Goal: Task Accomplishment & Management: Complete application form

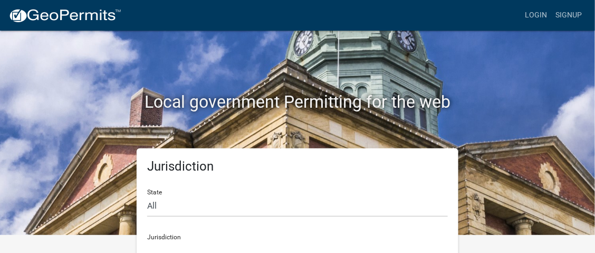
scroll to position [46, 0]
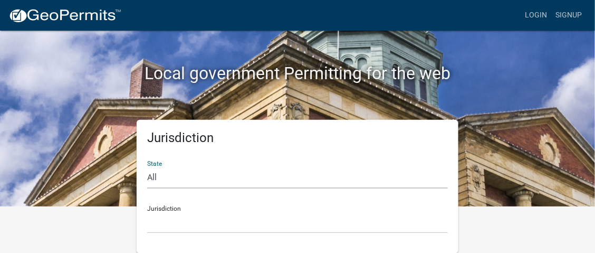
click at [166, 176] on select "All Colorado Georgia Indiana Iowa Kansas Minnesota Ohio South Carolina Wisconsin" at bounding box center [297, 178] width 301 height 22
select select "Indiana"
click at [147, 167] on select "All Colorado Georgia Indiana Iowa Kansas Minnesota Ohio South Carolina Wisconsin" at bounding box center [297, 178] width 301 height 22
click at [163, 224] on select "City of Charlestown, Indiana City of Jeffersonville, Indiana City of Logansport…" at bounding box center [297, 223] width 301 height 22
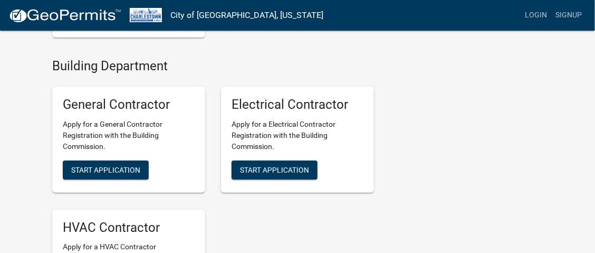
scroll to position [1055, 0]
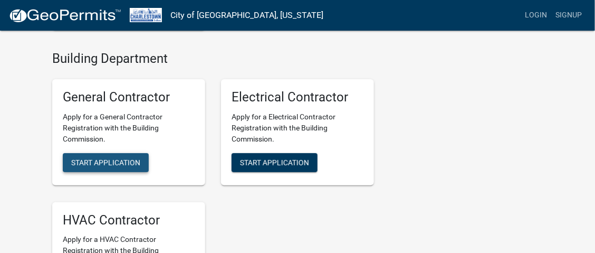
click at [96, 158] on span "Start Application" at bounding box center [105, 162] width 69 height 8
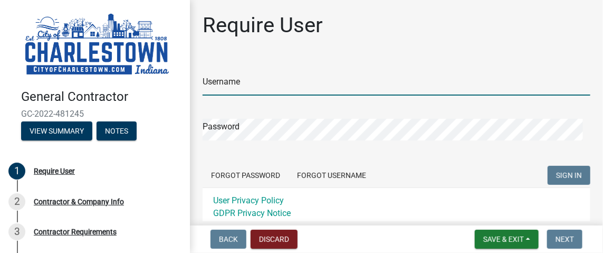
click at [249, 85] on input "Username" at bounding box center [397, 85] width 388 height 22
type input "Acculevel"
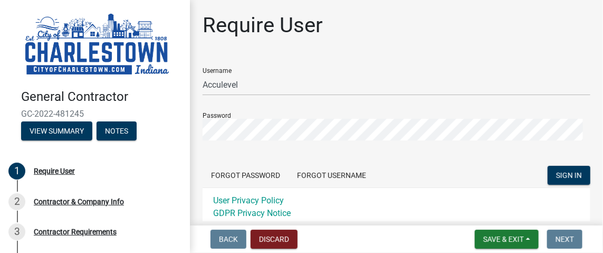
click at [440, 158] on form "Username Acculevel Password Forgot Password Forgot Username SIGN IN User Privac…" at bounding box center [397, 142] width 388 height 167
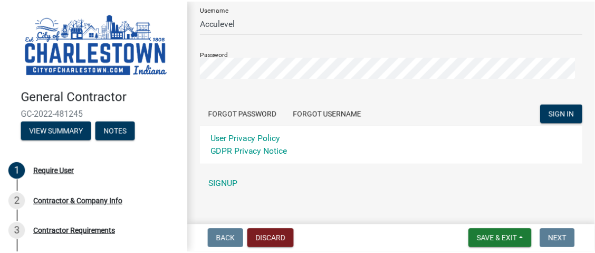
scroll to position [76, 0]
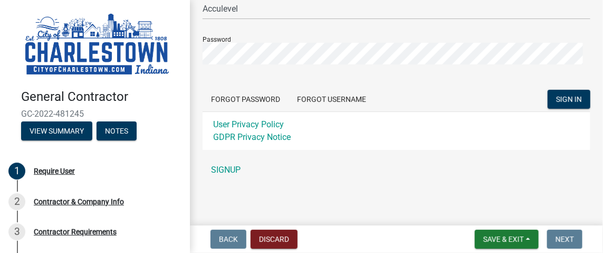
click at [221, 167] on link "SIGNUP" at bounding box center [397, 169] width 388 height 21
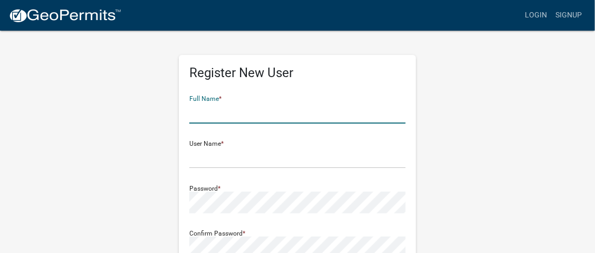
click at [241, 119] on input "text" at bounding box center [297, 113] width 216 height 22
type input "Acculevel"
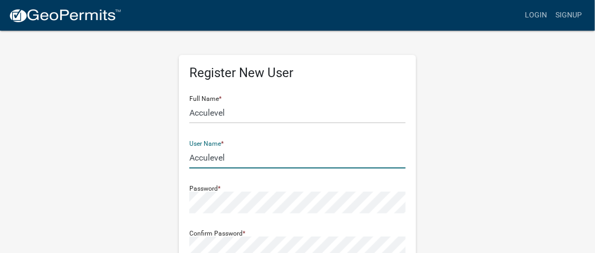
type input "Acculevel"
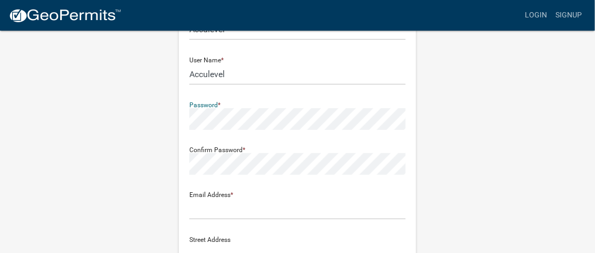
scroll to position [105, 0]
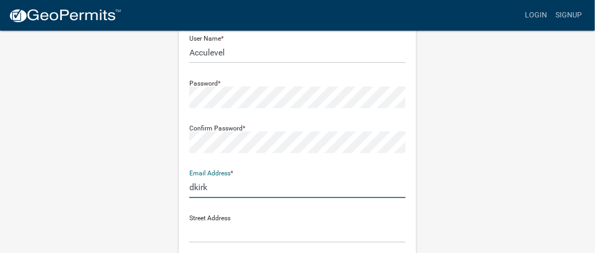
type input "dkirk@acculevel.com"
type input "8233 W State Rd 26"
type input "Rossville"
type input "IN"
type input "46065"
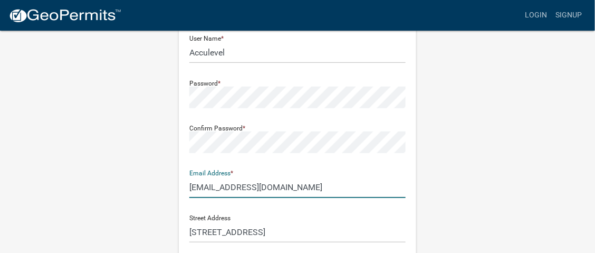
type input "7653572428"
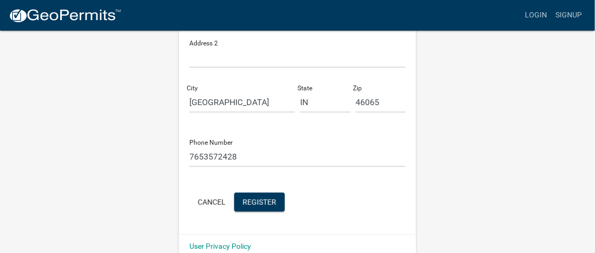
scroll to position [340, 0]
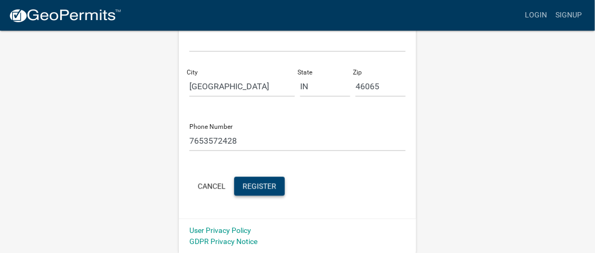
click at [257, 183] on span "Register" at bounding box center [260, 186] width 34 height 8
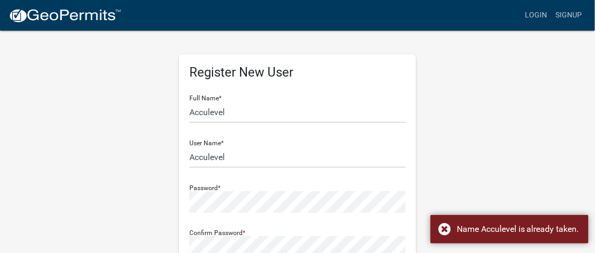
scroll to position [0, 0]
click at [544, 14] on link "Login" at bounding box center [536, 15] width 31 height 20
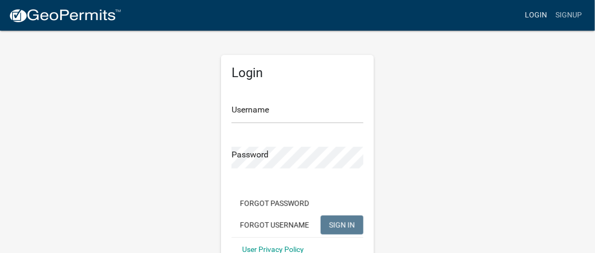
click at [531, 14] on link "Login" at bounding box center [536, 15] width 31 height 20
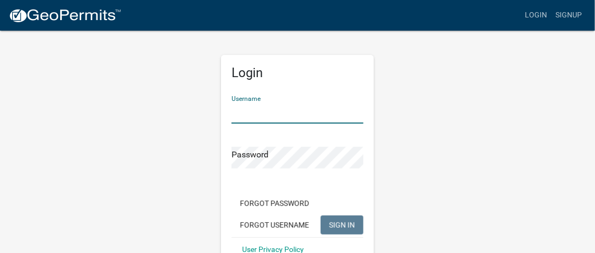
click at [270, 113] on input "Username" at bounding box center [298, 113] width 132 height 22
type input "Acculevel"
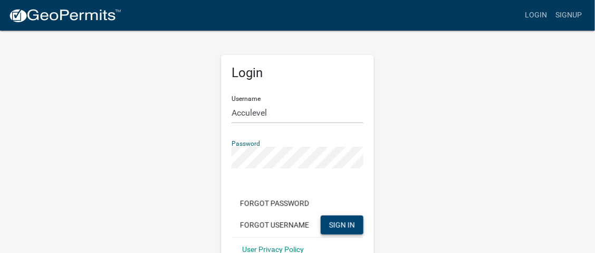
click at [334, 224] on span "SIGN IN" at bounding box center [342, 224] width 26 height 8
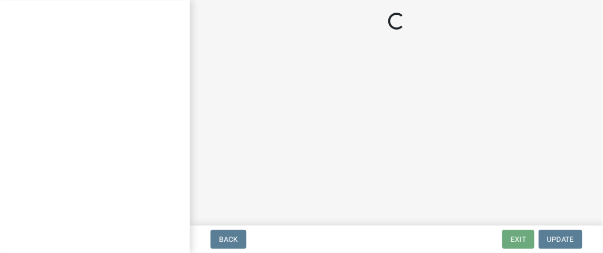
select select "IN"
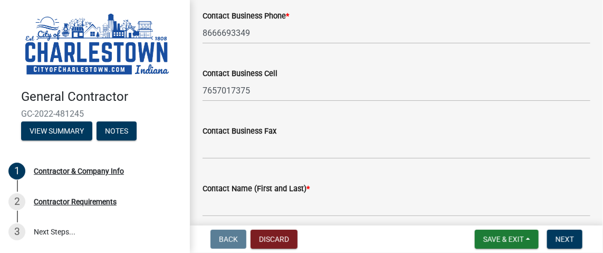
scroll to position [419, 0]
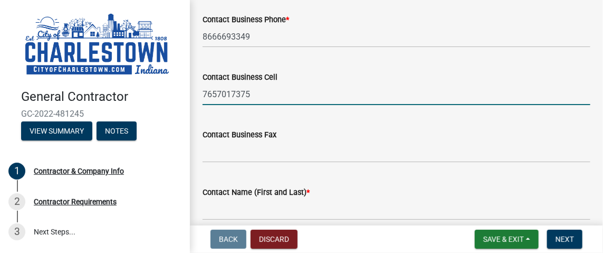
drag, startPoint x: 266, startPoint y: 93, endPoint x: 164, endPoint y: 93, distance: 101.8
click at [164, 93] on div "General Contractor GC-2022-481245 View Summary Notes 1 Contractor & Company Inf…" at bounding box center [301, 126] width 603 height 253
type input "7653572428"
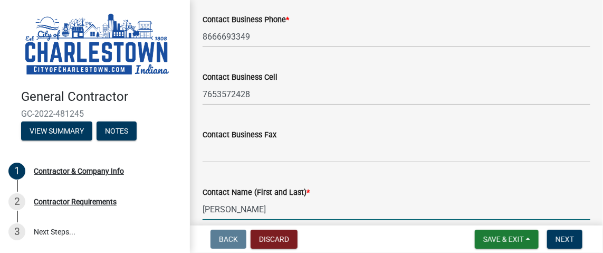
type input "Denise Kirk"
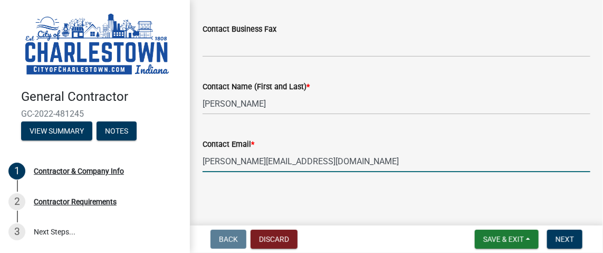
click at [215, 163] on input "Cherissa@acculevel.com" at bounding box center [397, 161] width 388 height 22
drag, startPoint x: 235, startPoint y: 161, endPoint x: 190, endPoint y: 161, distance: 44.8
type input "dkirk@acculevel.com"
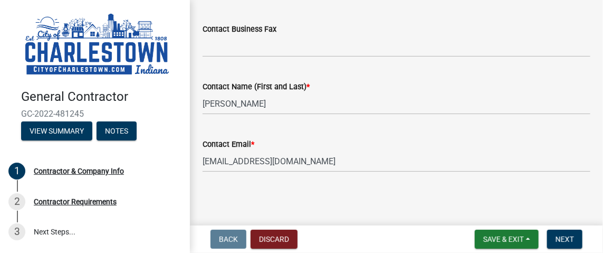
click at [568, 236] on span "Next" at bounding box center [565, 239] width 18 height 8
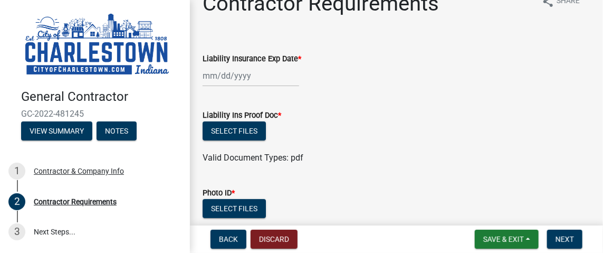
scroll to position [0, 0]
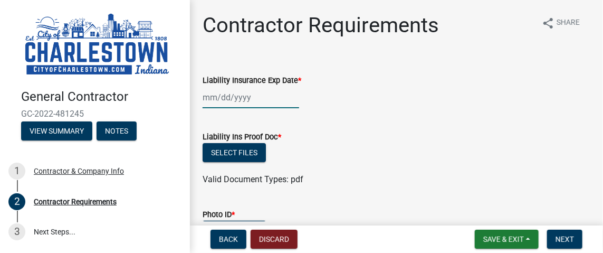
click at [216, 95] on div at bounding box center [251, 98] width 97 height 22
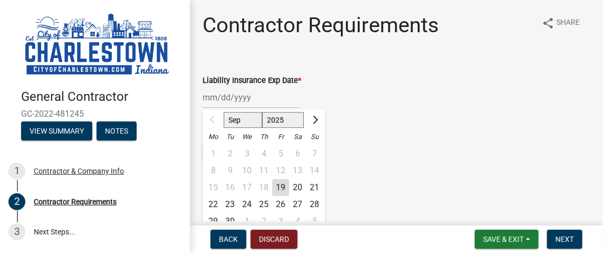
click at [297, 119] on select "2025 2026 2027 2028 2029 2030 2031 2032 2033 2034 2035 2036 2037 2038 2039 2040…" at bounding box center [283, 120] width 42 height 16
select select "2026"
click at [262, 112] on select "2025 2026 2027 2028 2029 2030 2031 2032 2033 2034 2035 2036 2037 2038 2039 2040…" at bounding box center [283, 120] width 42 height 16
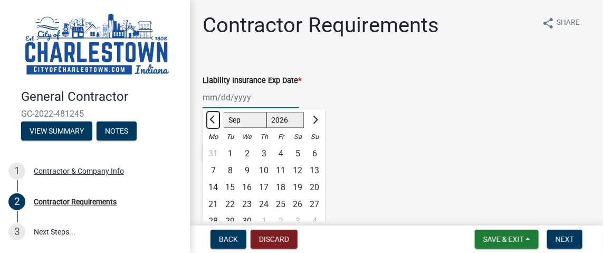
click at [214, 119] on span "Previous month" at bounding box center [213, 120] width 8 height 8
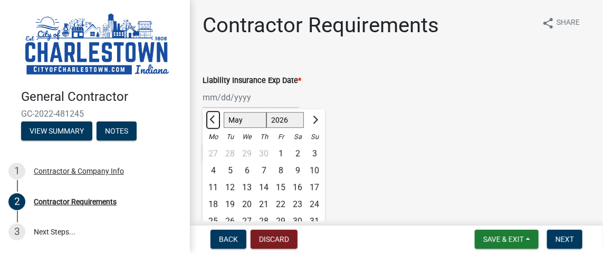
select select "4"
click at [296, 151] on div "4" at bounding box center [297, 153] width 17 height 17
type input "04/04/2026"
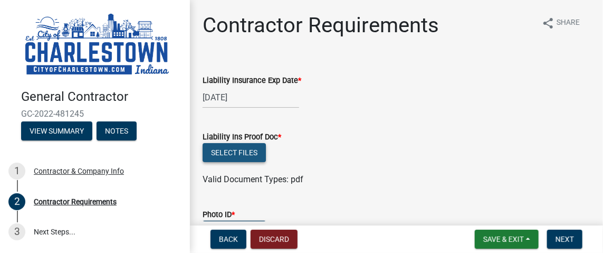
click at [238, 148] on button "Select files" at bounding box center [234, 152] width 63 height 19
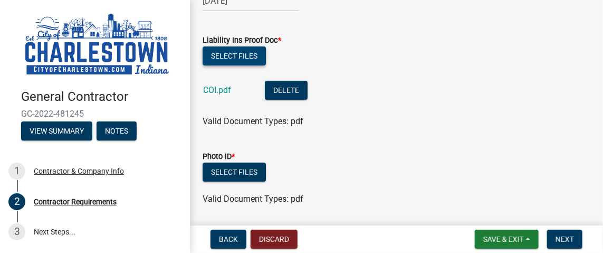
scroll to position [105, 0]
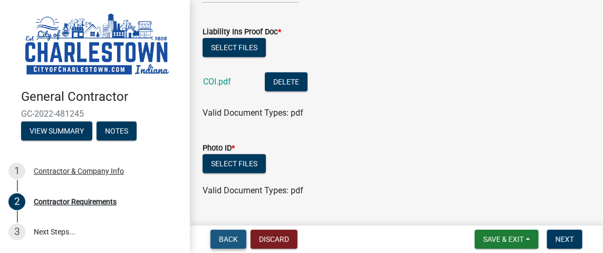
click at [233, 236] on span "Back" at bounding box center [228, 239] width 19 height 8
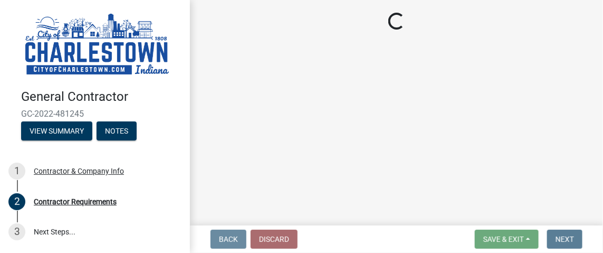
select select "IN"
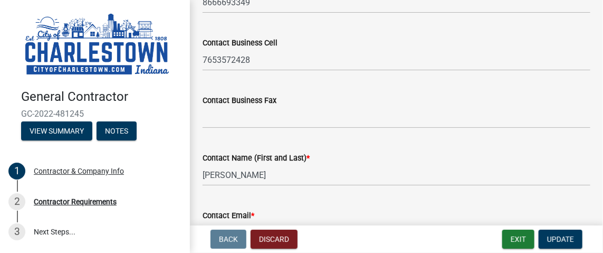
scroll to position [474, 0]
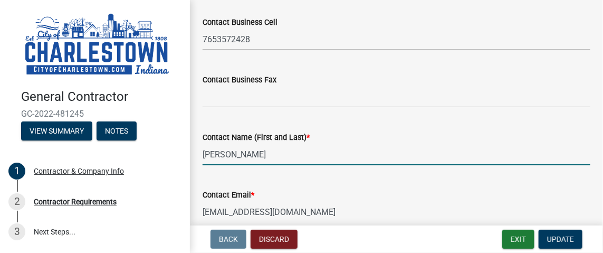
drag, startPoint x: 261, startPoint y: 149, endPoint x: 192, endPoint y: 151, distance: 69.7
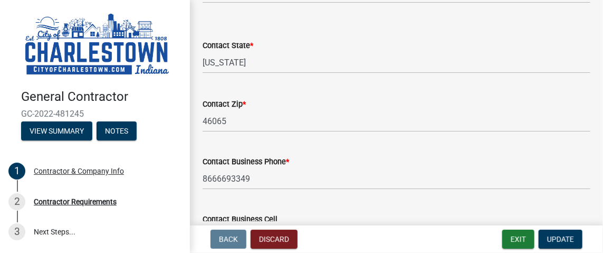
scroll to position [208, 0]
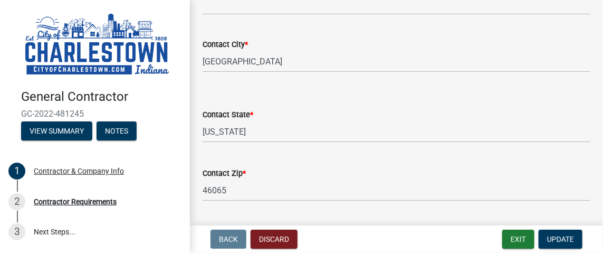
type input "Robert Kelly"
click at [572, 238] on span "Update" at bounding box center [560, 239] width 27 height 8
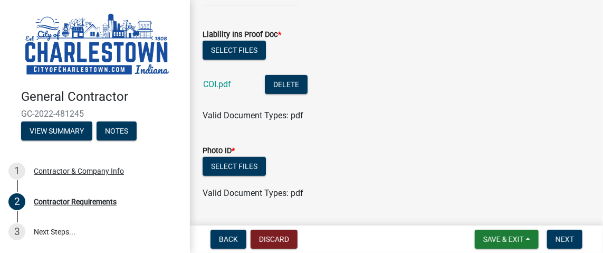
scroll to position [131, 0]
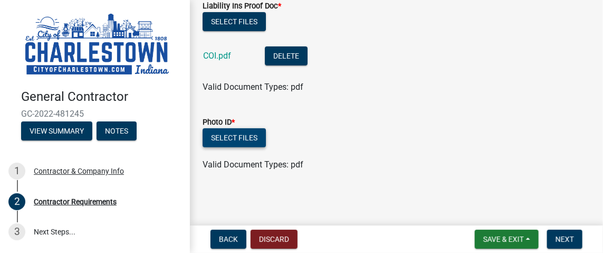
click at [243, 132] on button "Select files" at bounding box center [234, 137] width 63 height 19
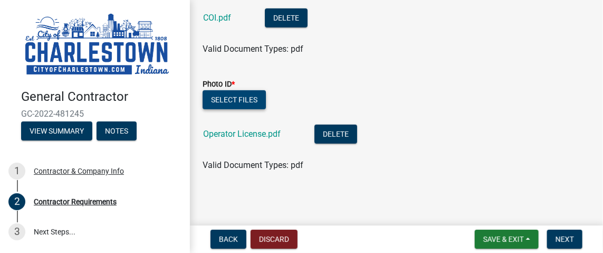
scroll to position [170, 0]
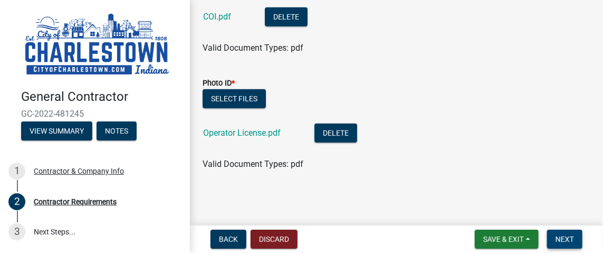
click at [566, 237] on span "Next" at bounding box center [565, 239] width 18 height 8
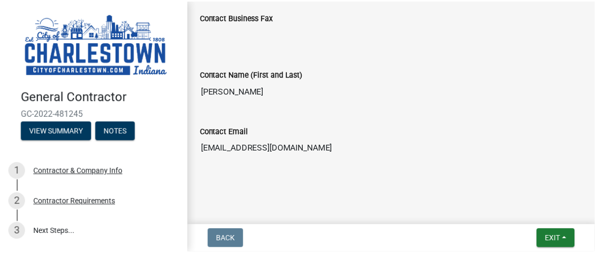
scroll to position [593, 0]
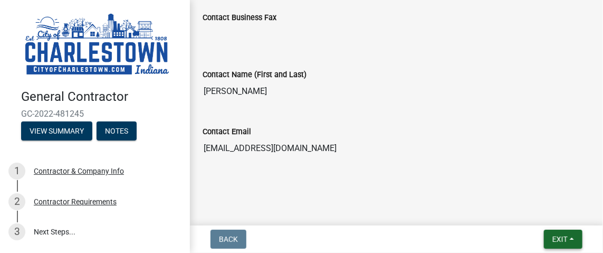
click at [565, 237] on span "Exit" at bounding box center [559, 239] width 15 height 8
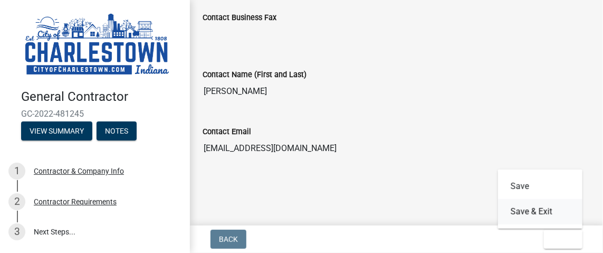
click at [529, 210] on button "Save & Exit" at bounding box center [540, 211] width 84 height 25
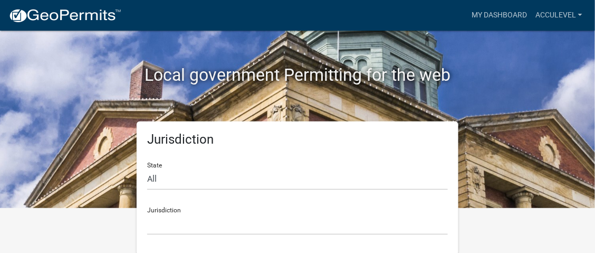
scroll to position [46, 0]
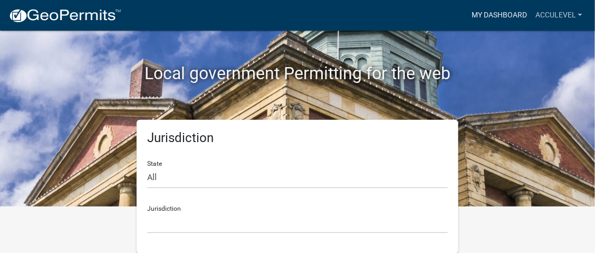
click at [514, 14] on link "My Dashboard" at bounding box center [499, 15] width 64 height 20
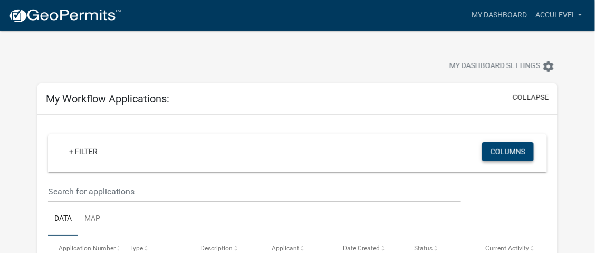
click at [495, 153] on button "Columns" at bounding box center [508, 151] width 52 height 19
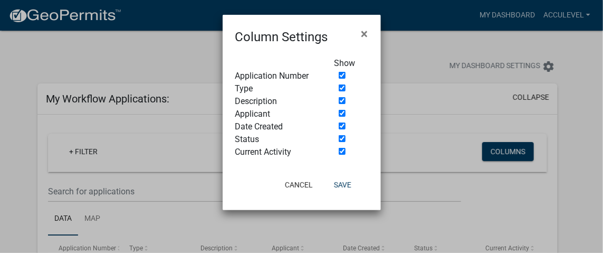
click at [495, 153] on ngb-modal-window "Column Settings × Show Application Number Type Description Applicant Date Creat…" at bounding box center [301, 126] width 603 height 253
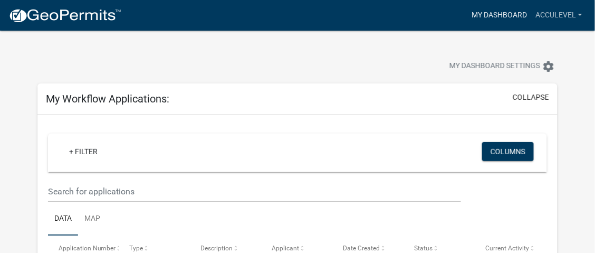
click at [513, 11] on link "My Dashboard" at bounding box center [499, 15] width 64 height 20
click at [569, 11] on link "Acculevel" at bounding box center [558, 15] width 55 height 20
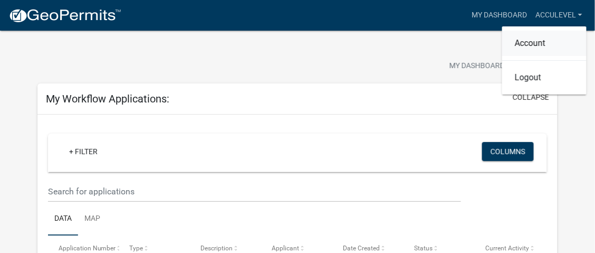
click at [546, 43] on link "Account" at bounding box center [544, 43] width 84 height 25
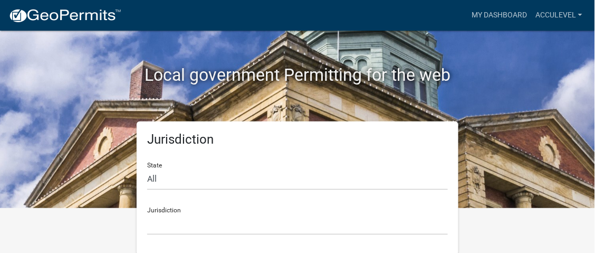
scroll to position [46, 0]
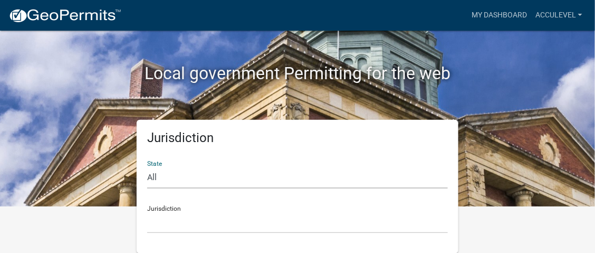
click at [173, 179] on select "All Colorado Georgia Indiana Iowa Kansas Minnesota Ohio South Carolina Wisconsin" at bounding box center [297, 178] width 301 height 22
select select "Indiana"
click at [147, 167] on select "All Colorado Georgia Indiana Iowa Kansas Minnesota Ohio South Carolina Wisconsin" at bounding box center [297, 178] width 301 height 22
click at [170, 220] on select "City of Charlestown, Indiana City of Jeffersonville, Indiana City of Logansport…" at bounding box center [297, 223] width 301 height 22
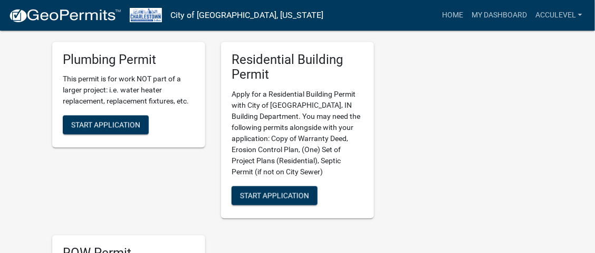
scroll to position [580, 0]
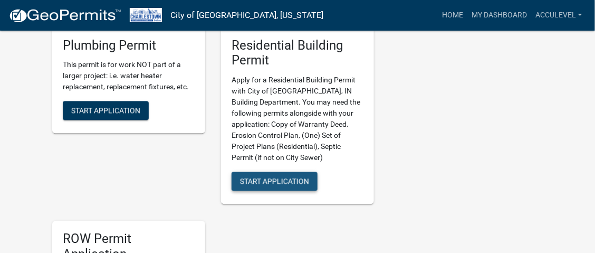
click at [293, 171] on button "Start Application" at bounding box center [275, 180] width 86 height 19
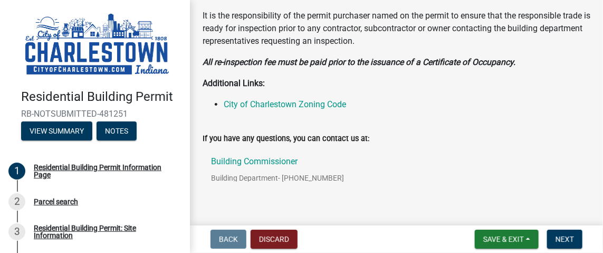
scroll to position [412, 0]
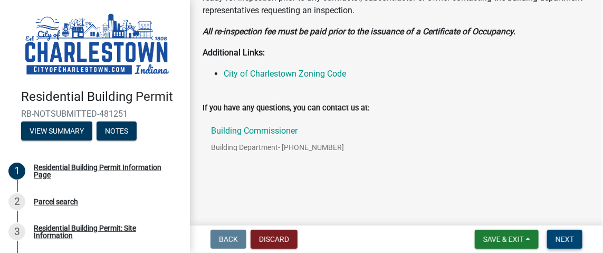
click at [581, 238] on button "Next" at bounding box center [564, 239] width 35 height 19
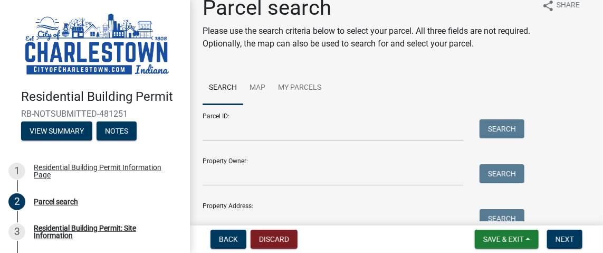
scroll to position [52, 0]
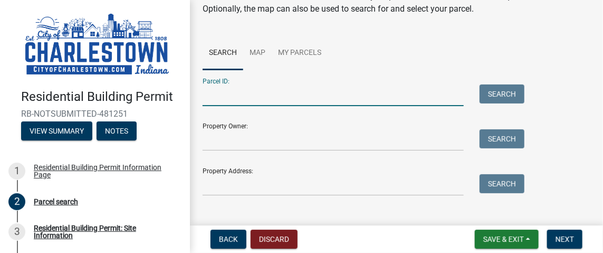
click at [212, 98] on input "Parcel ID:" at bounding box center [333, 95] width 261 height 22
paste input "101811701108000004"
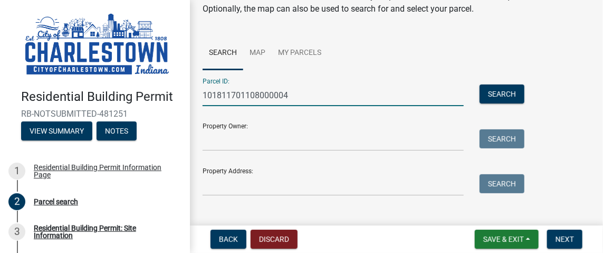
type input "101811701108000004"
click at [506, 91] on button "Search" at bounding box center [502, 93] width 45 height 19
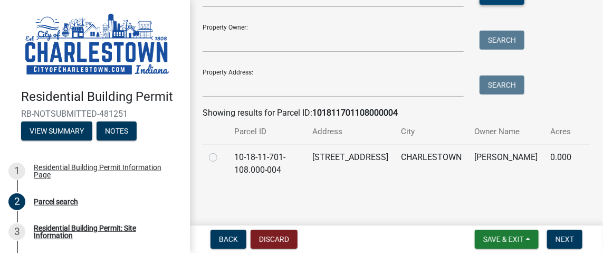
scroll to position [158, 0]
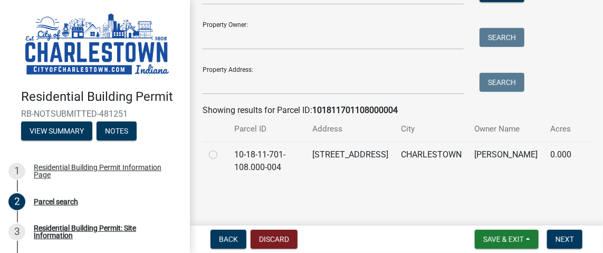
click at [222, 148] on label at bounding box center [222, 148] width 0 height 0
click at [222, 155] on input "radio" at bounding box center [225, 151] width 7 height 7
radio input "true"
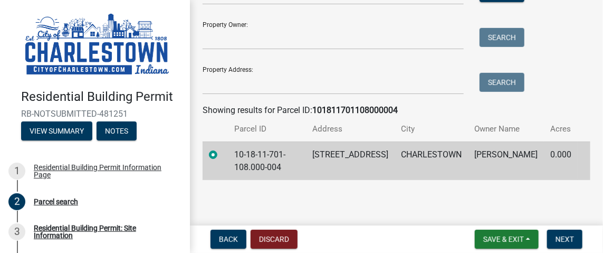
scroll to position [165, 0]
click at [562, 240] on span "Next" at bounding box center [565, 239] width 18 height 8
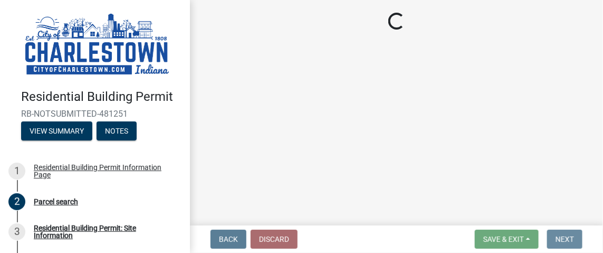
scroll to position [0, 0]
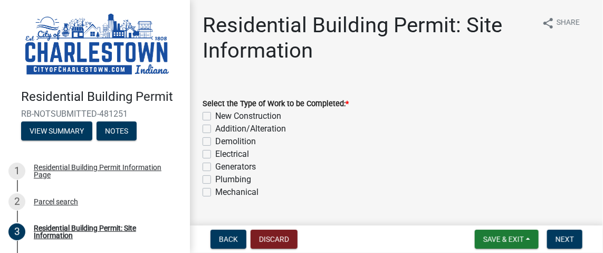
click at [215, 128] on label "Addition/Alteration" at bounding box center [250, 128] width 71 height 13
click at [215, 128] on input "Addition/Alteration" at bounding box center [218, 125] width 7 height 7
checkbox input "true"
checkbox input "false"
checkbox input "true"
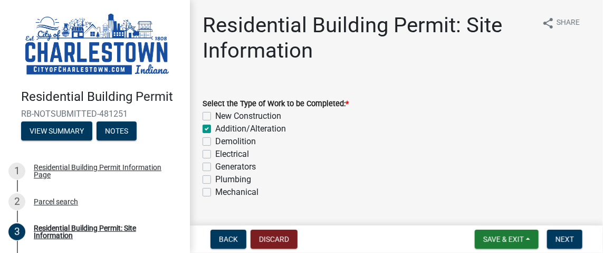
checkbox input "false"
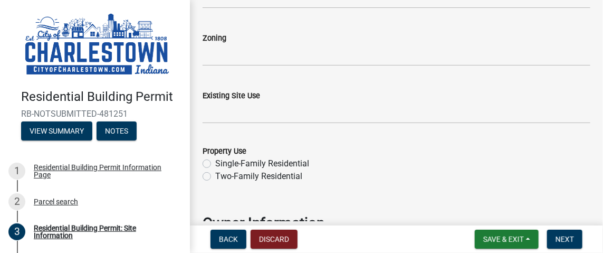
scroll to position [422, 0]
click at [215, 161] on label "Single-Family Residential" at bounding box center [262, 163] width 94 height 13
click at [215, 161] on input "Single-Family Residential" at bounding box center [218, 160] width 7 height 7
radio input "true"
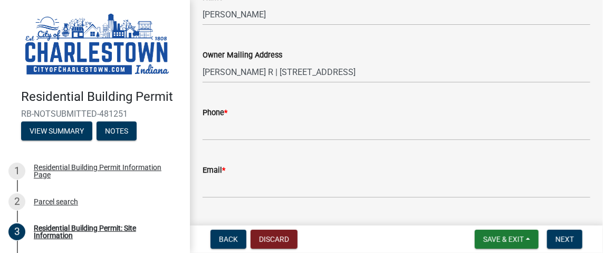
scroll to position [686, 0]
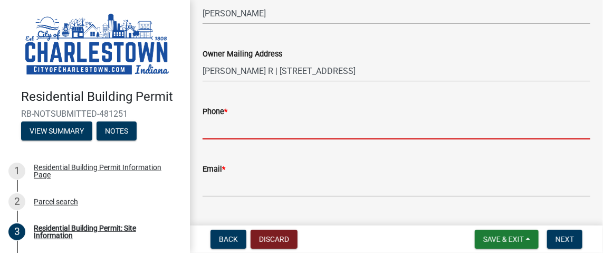
click at [225, 132] on input "Phone *" at bounding box center [397, 129] width 388 height 22
paste input "8124068270"
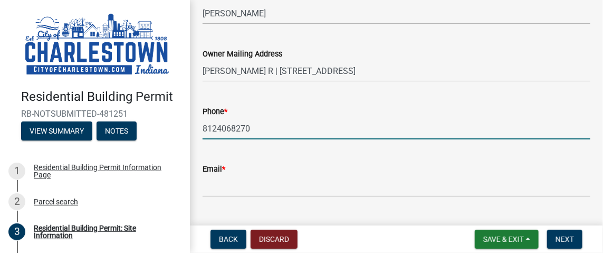
type input "8124068270"
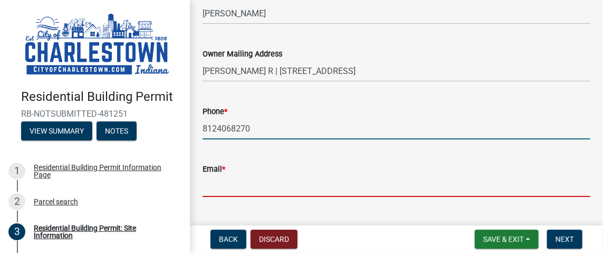
click at [223, 191] on input "Email *" at bounding box center [397, 186] width 388 height 22
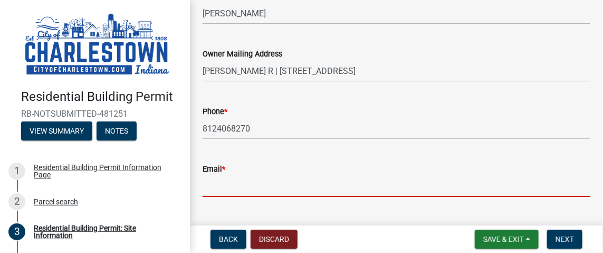
paste input "aaron82cox@yahoo.com"
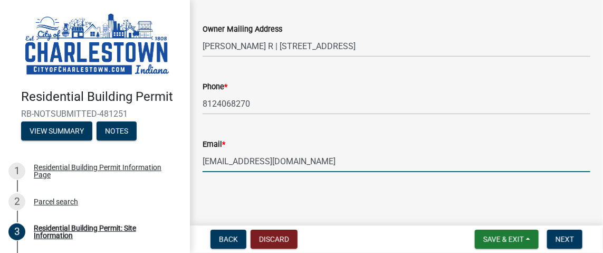
scroll to position [711, 0]
type input "aaron82cox@yahoo.com"
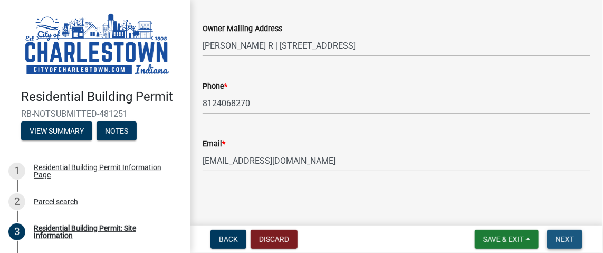
click at [574, 243] on span "Next" at bounding box center [565, 239] width 18 height 8
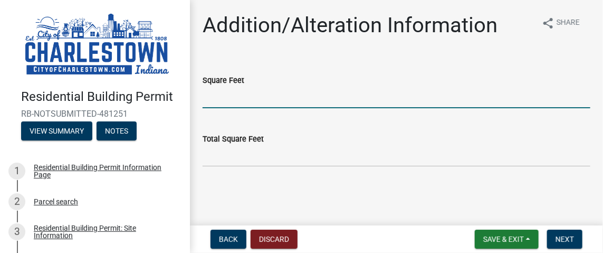
click at [221, 96] on input "text" at bounding box center [397, 98] width 388 height 22
type input "126"
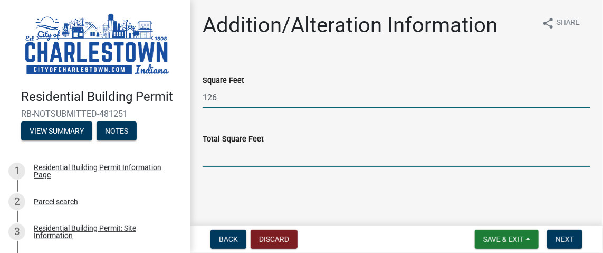
click at [225, 158] on input "text" at bounding box center [397, 156] width 388 height 22
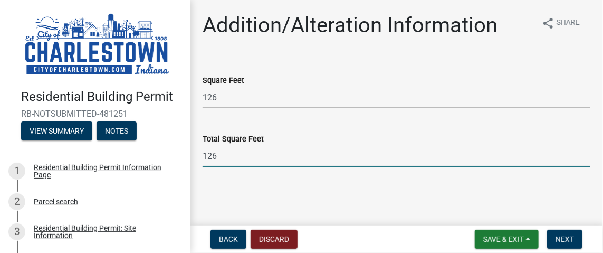
type input "126"
click at [446, 207] on main "Addition/Alteration Information share Share Square Feet 126 Total Square Feet 1…" at bounding box center [396, 110] width 413 height 221
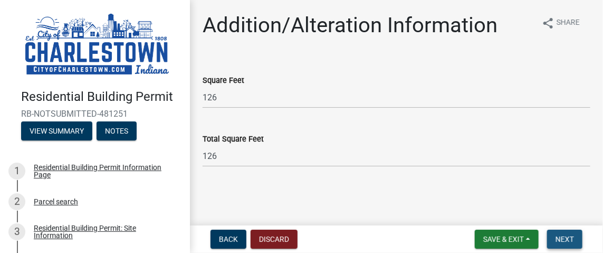
click at [566, 237] on span "Next" at bounding box center [565, 239] width 18 height 8
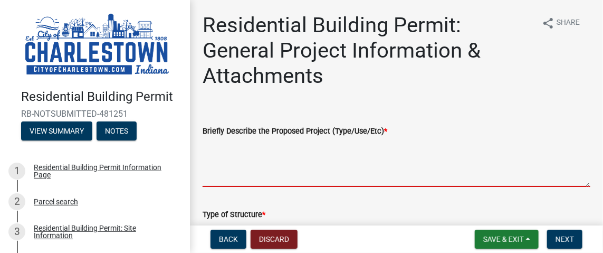
click at [213, 179] on textarea "Briefly Describe the Proposed Project (Type/Use/Etc) *" at bounding box center [397, 162] width 388 height 50
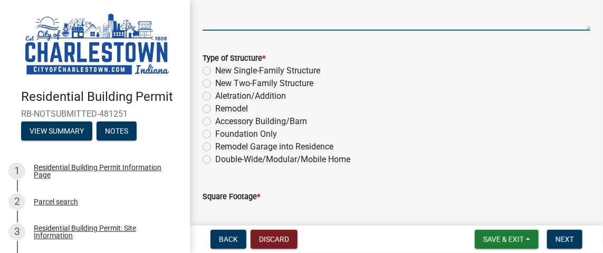
scroll to position [158, 0]
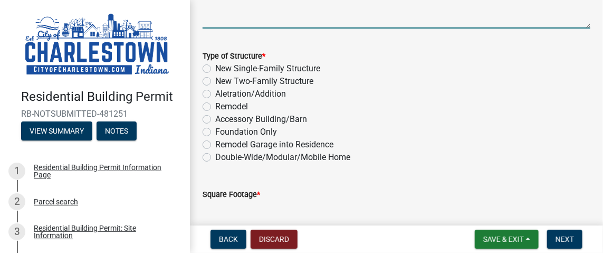
type textarea "Structural repair in crawl space"
click at [215, 93] on label "Aletration/Addition" at bounding box center [250, 94] width 71 height 13
click at [215, 93] on input "Aletration/Addition" at bounding box center [218, 91] width 7 height 7
radio input "true"
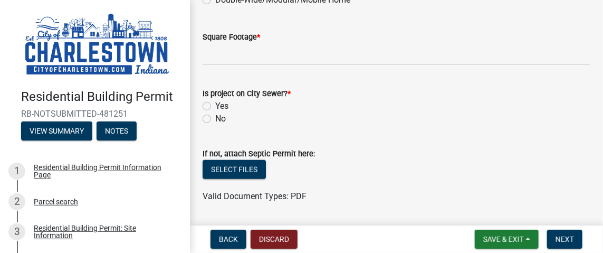
scroll to position [317, 0]
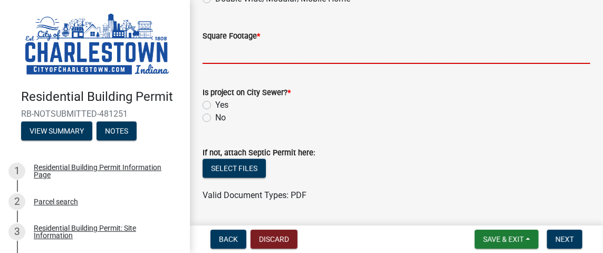
click at [222, 57] on input "text" at bounding box center [397, 53] width 388 height 22
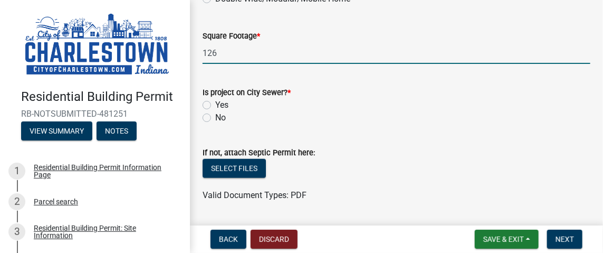
type input "126"
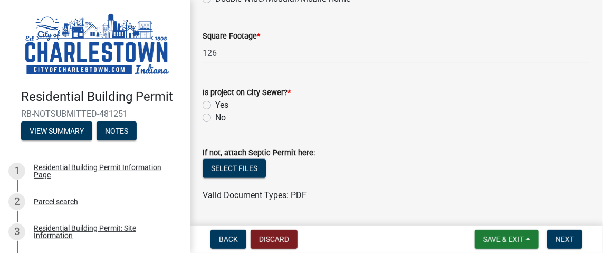
click at [215, 118] on label "No" at bounding box center [220, 117] width 11 height 13
click at [215, 118] on input "No" at bounding box center [218, 114] width 7 height 7
radio input "true"
click at [215, 101] on label "Yes" at bounding box center [221, 105] width 13 height 13
click at [215, 101] on input "Yes" at bounding box center [218, 102] width 7 height 7
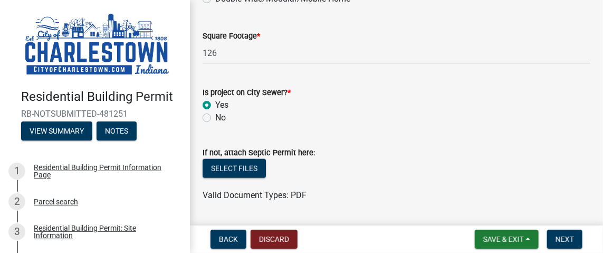
radio input "true"
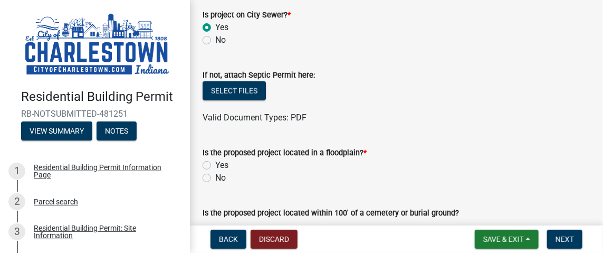
scroll to position [422, 0]
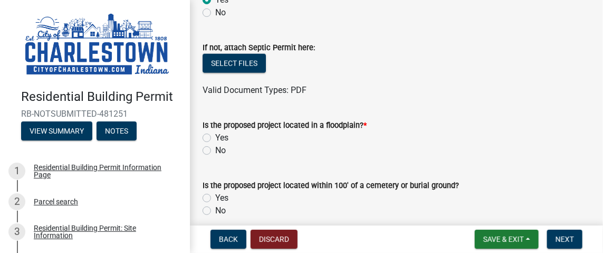
click at [215, 150] on label "No" at bounding box center [220, 150] width 11 height 13
click at [215, 150] on input "No" at bounding box center [218, 147] width 7 height 7
radio input "true"
click at [215, 209] on label "No" at bounding box center [220, 210] width 11 height 13
click at [215, 209] on input "No" at bounding box center [218, 207] width 7 height 7
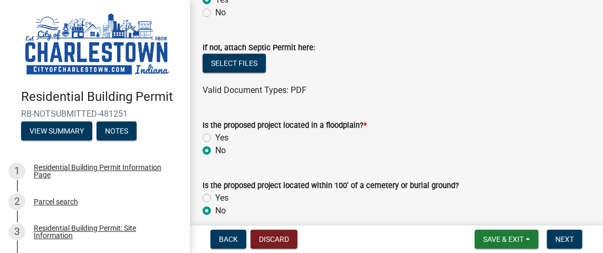
radio input "true"
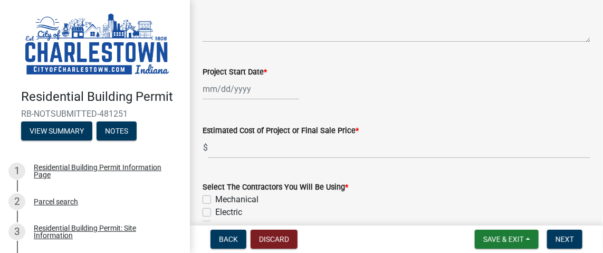
scroll to position [686, 0]
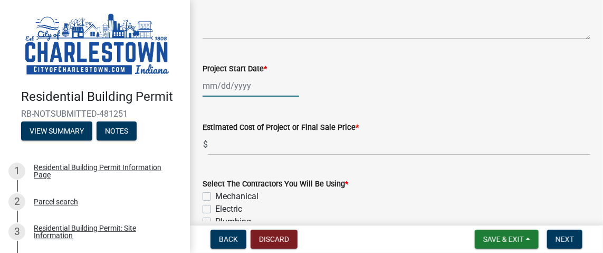
click at [209, 87] on div at bounding box center [251, 86] width 97 height 22
select select "9"
select select "2025"
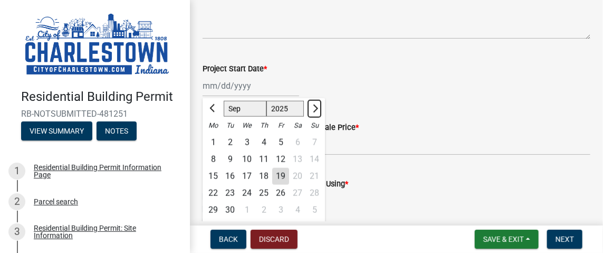
click at [319, 108] on button "Next month" at bounding box center [314, 108] width 13 height 17
select select "10"
click at [244, 141] on div "1" at bounding box center [246, 141] width 17 height 17
type input "10/01/2025"
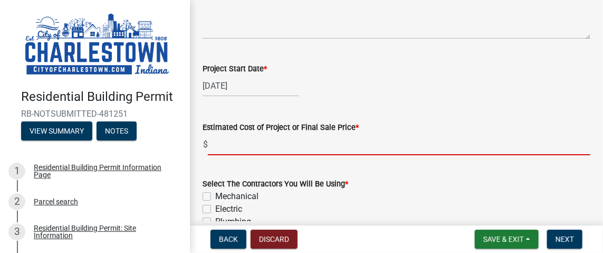
click at [251, 149] on input "text" at bounding box center [399, 144] width 383 height 22
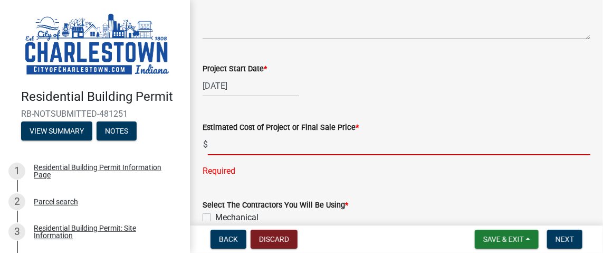
click at [222, 144] on input "text" at bounding box center [399, 144] width 383 height 22
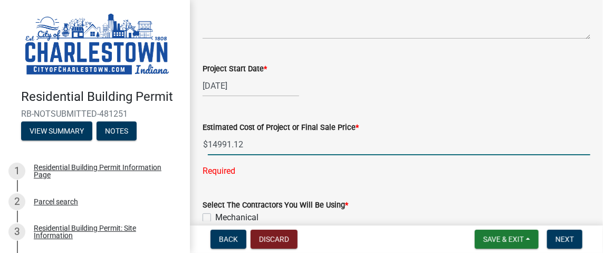
type input "14991.12"
click at [481, 56] on div "Project Start Date * 10/01/2025" at bounding box center [397, 71] width 388 height 49
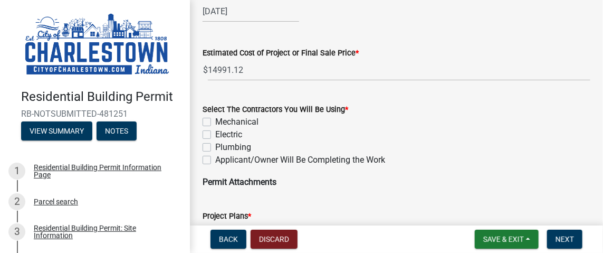
scroll to position [791, 0]
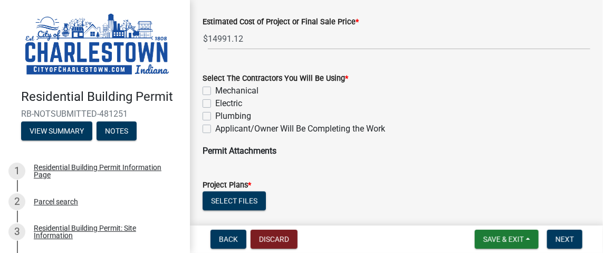
click at [211, 129] on div "Applicant/Owner Will Be Completing the Work" at bounding box center [397, 128] width 388 height 13
click at [215, 128] on label "Applicant/Owner Will Be Completing the Work" at bounding box center [300, 128] width 170 height 13
click at [215, 128] on input "Applicant/Owner Will Be Completing the Work" at bounding box center [218, 125] width 7 height 7
checkbox input "true"
checkbox input "false"
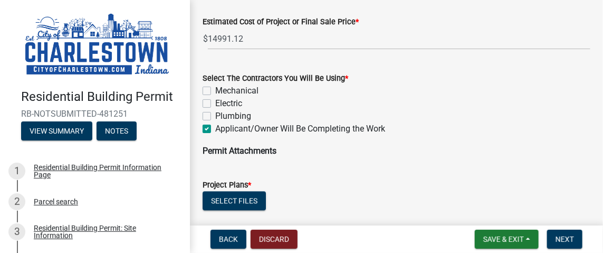
checkbox input "false"
checkbox input "true"
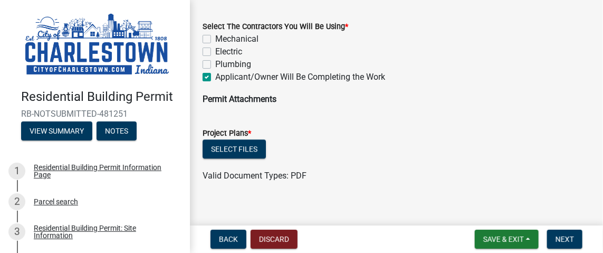
scroll to position [844, 0]
click at [233, 146] on button "Select files" at bounding box center [234, 148] width 63 height 19
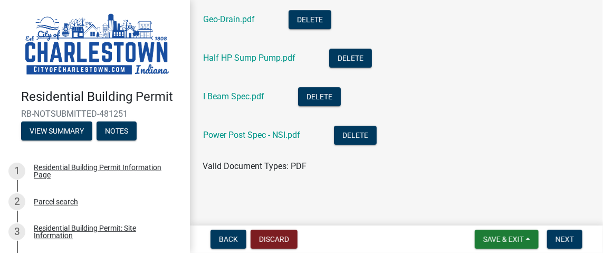
scroll to position [1085, 0]
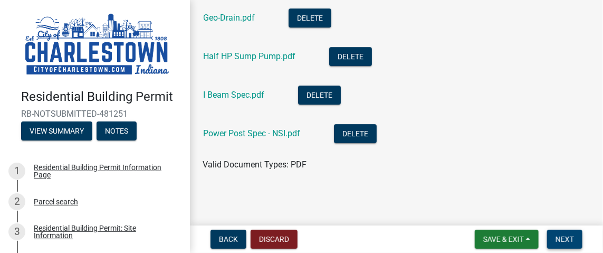
click at [566, 239] on span "Next" at bounding box center [565, 239] width 18 height 8
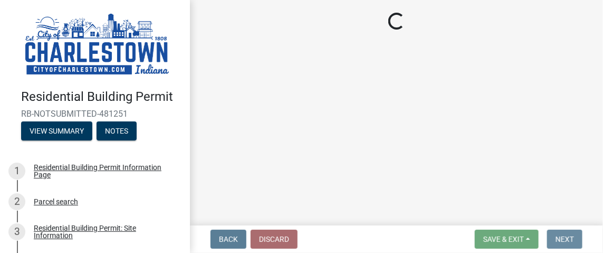
scroll to position [0, 0]
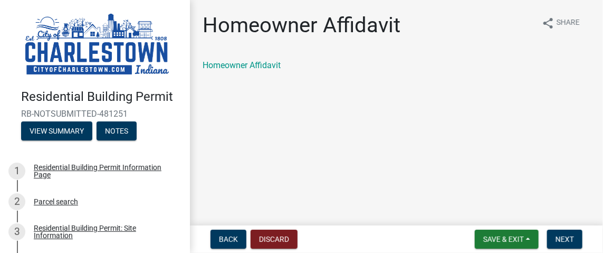
click at [240, 63] on link "Homeowner Affidavit" at bounding box center [242, 65] width 78 height 10
click at [571, 237] on span "Next" at bounding box center [565, 239] width 18 height 8
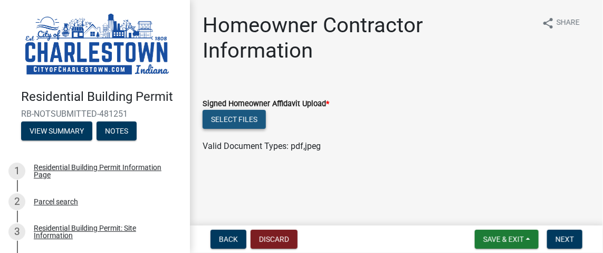
click at [232, 121] on button "Select files" at bounding box center [234, 119] width 63 height 19
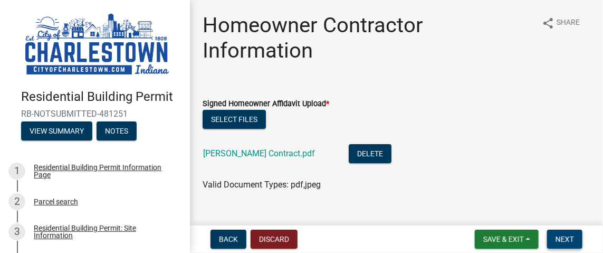
click at [566, 233] on button "Next" at bounding box center [564, 239] width 35 height 19
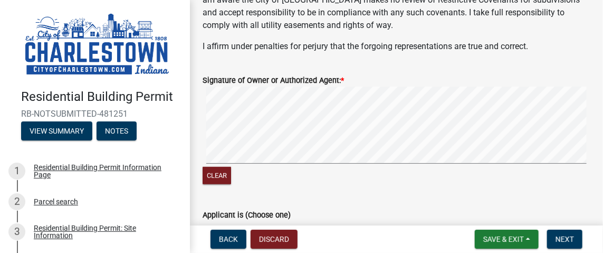
scroll to position [211, 0]
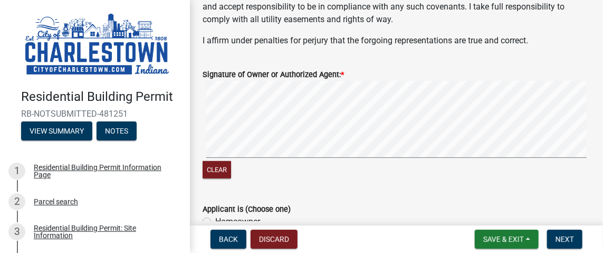
click at [223, 158] on signature-pad at bounding box center [397, 121] width 388 height 80
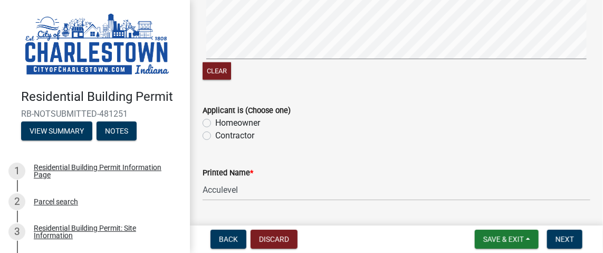
scroll to position [317, 0]
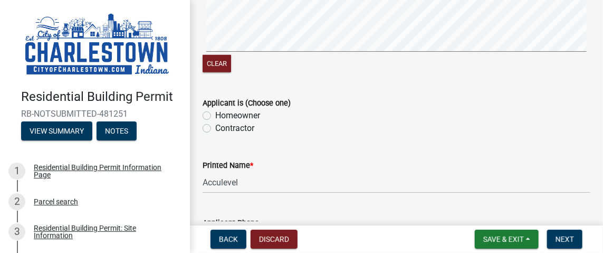
click at [215, 126] on label "Contractor" at bounding box center [234, 128] width 39 height 13
click at [215, 126] on input "Contractor" at bounding box center [218, 125] width 7 height 7
radio input "true"
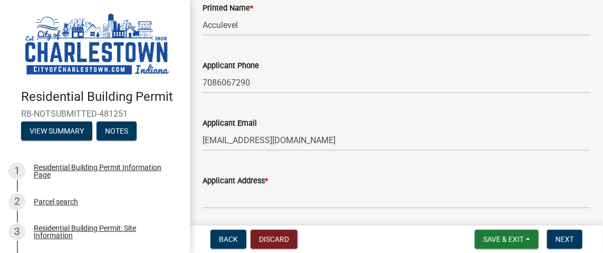
scroll to position [474, 0]
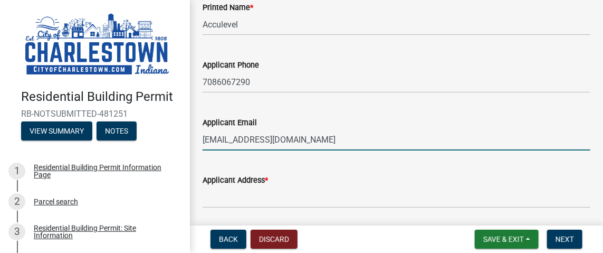
drag, startPoint x: 266, startPoint y: 139, endPoint x: 197, endPoint y: 139, distance: 69.1
click at [197, 139] on div "Applicant Email cmarzanogabriel@acculevel.com" at bounding box center [397, 125] width 404 height 49
type input "dkirk@acculevel.com"
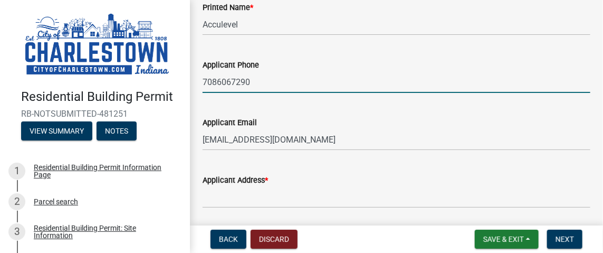
drag, startPoint x: 266, startPoint y: 84, endPoint x: 192, endPoint y: 83, distance: 74.9
type input "7653572428"
click at [202, 21] on div "Printed Name * Acculevel" at bounding box center [397, 10] width 404 height 49
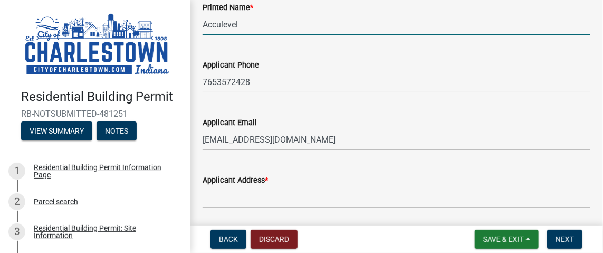
click at [204, 24] on input "Acculevel" at bounding box center [397, 25] width 388 height 22
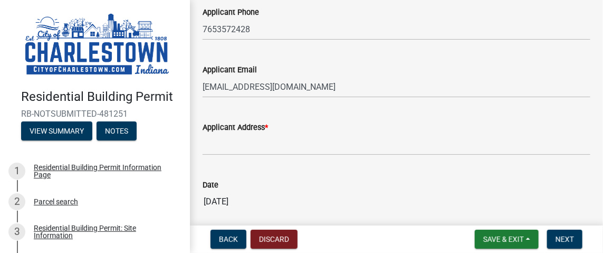
scroll to position [527, 0]
type input "Denise Kirk, Acculevel"
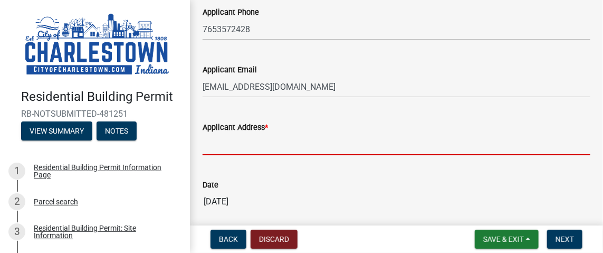
click at [220, 144] on input "Applicant Address *" at bounding box center [397, 144] width 388 height 22
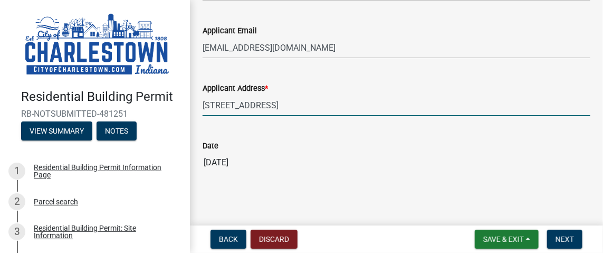
scroll to position [567, 0]
type input "8233 W State Rd 26 Rossville IN 46065"
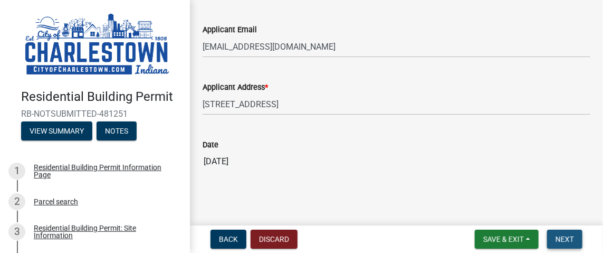
click at [563, 232] on button "Next" at bounding box center [564, 239] width 35 height 19
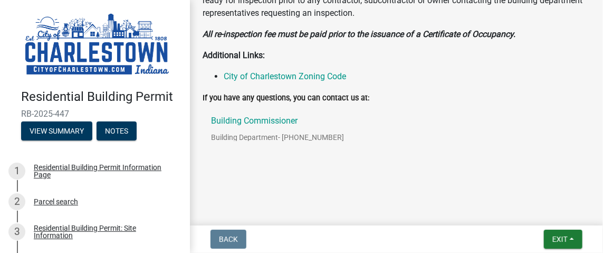
scroll to position [566, 0]
